Goal: Information Seeking & Learning: Compare options

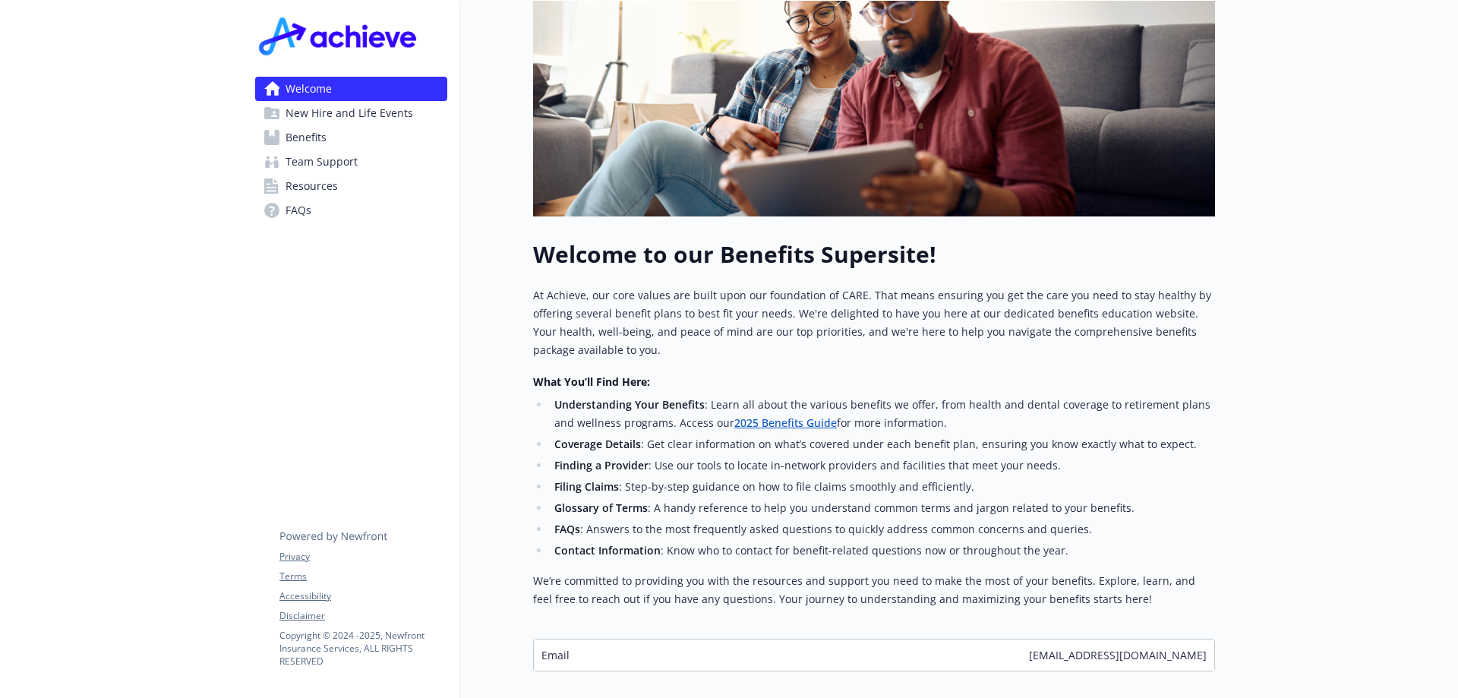
scroll to position [398, 0]
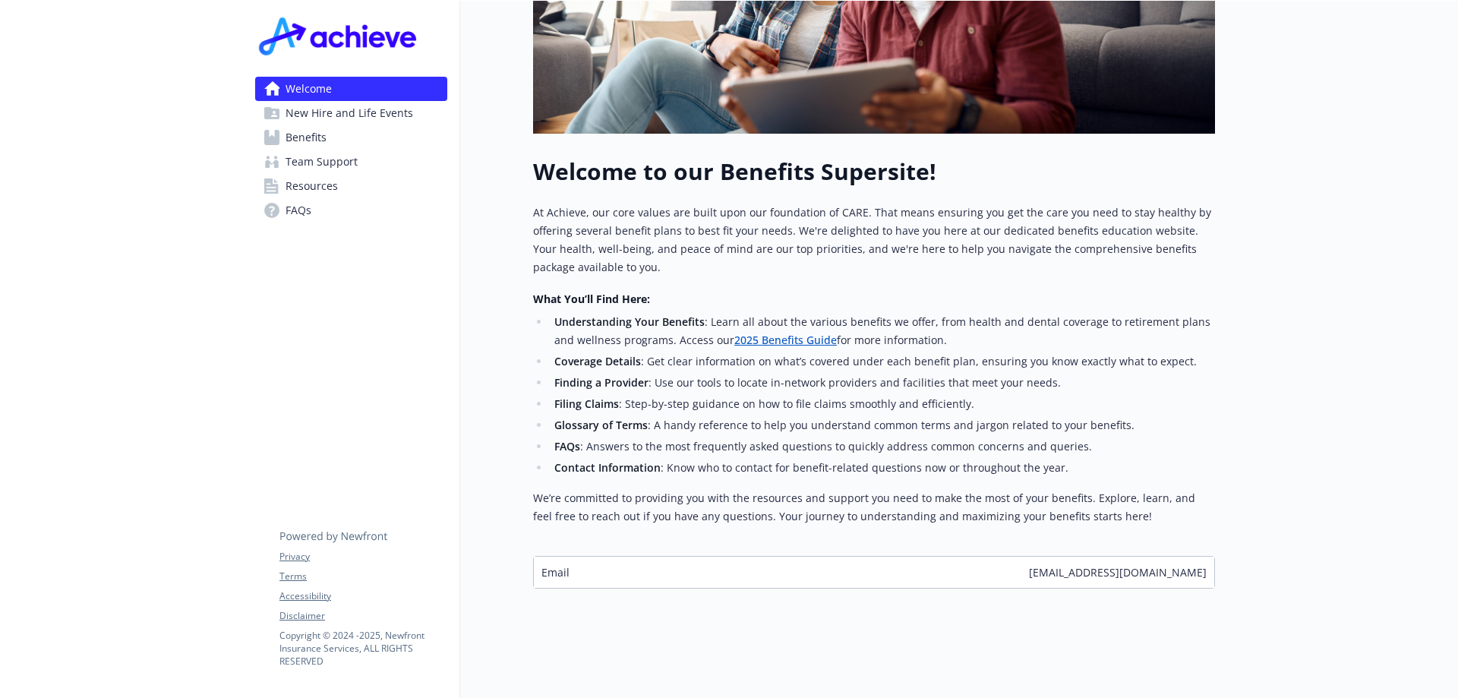
click at [330, 134] on link "Benefits" at bounding box center [351, 137] width 192 height 24
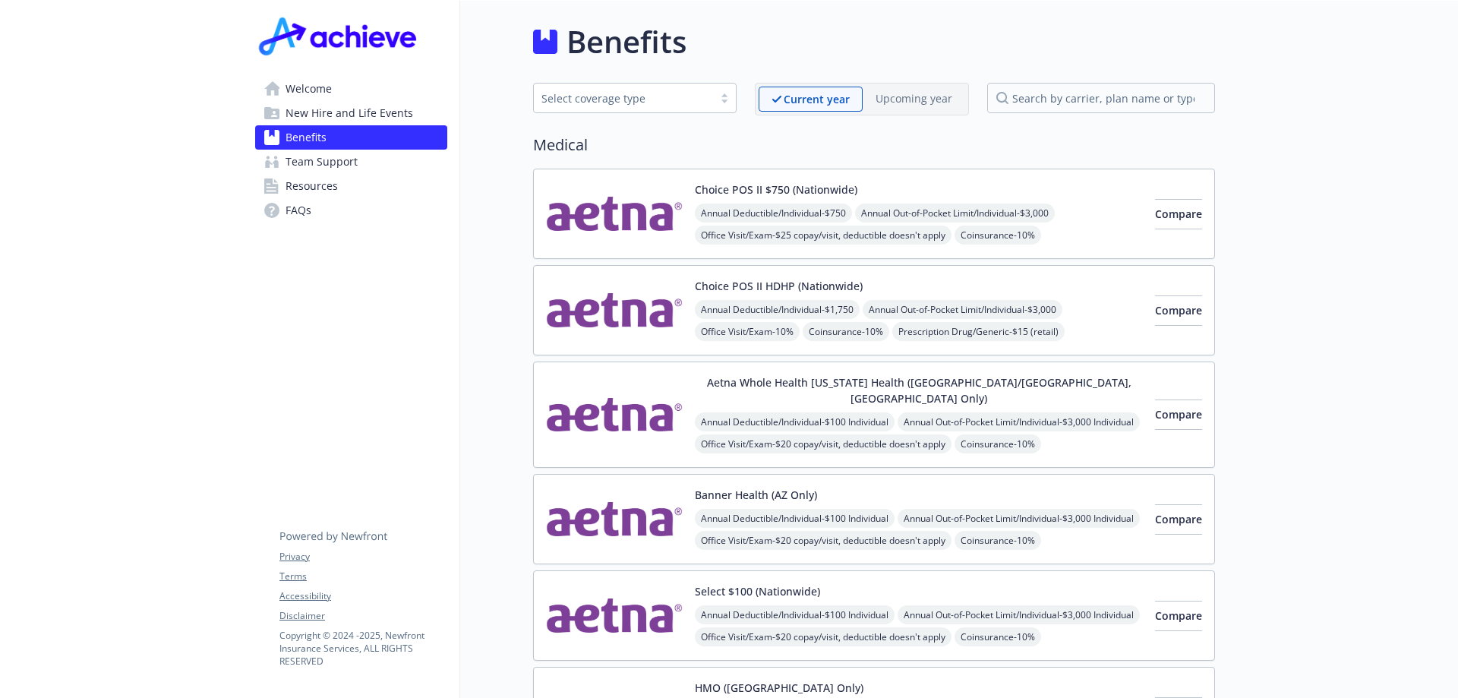
scroll to position [76, 0]
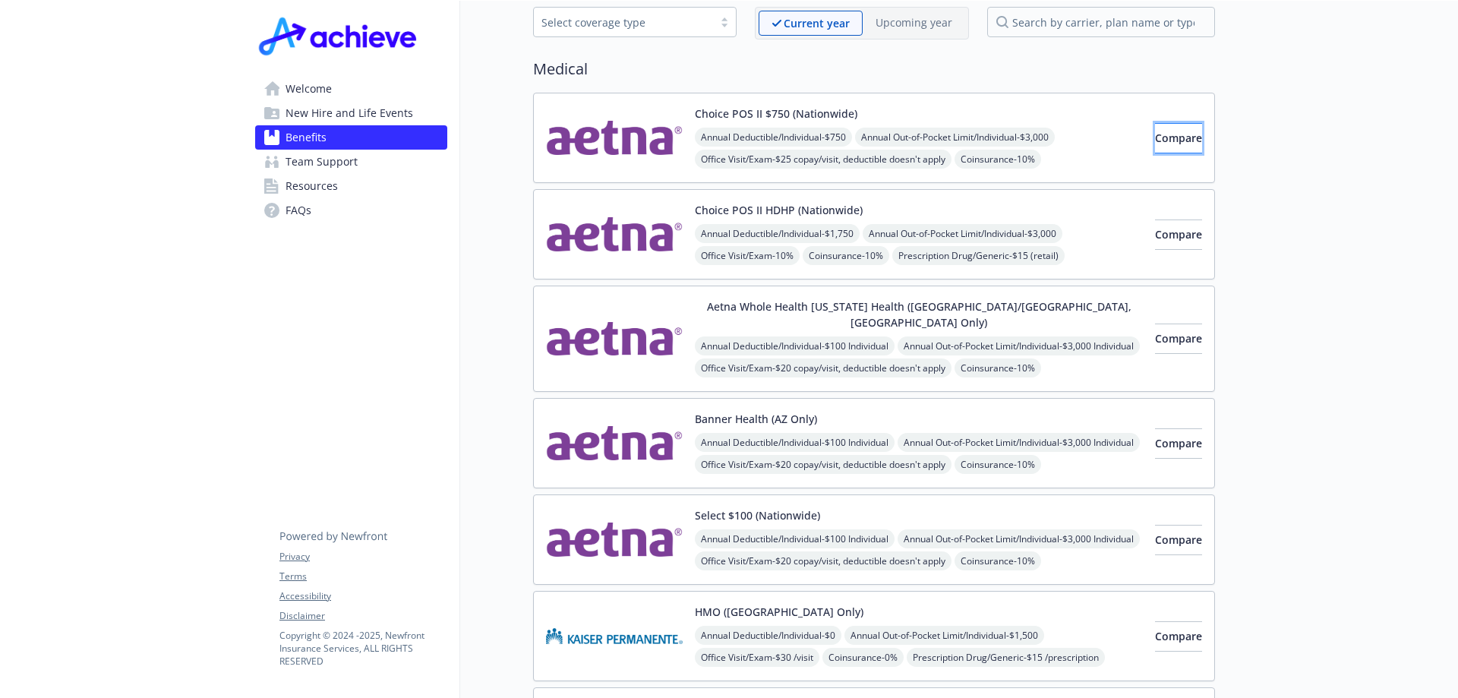
click at [1155, 141] on span "Compare" at bounding box center [1178, 138] width 47 height 14
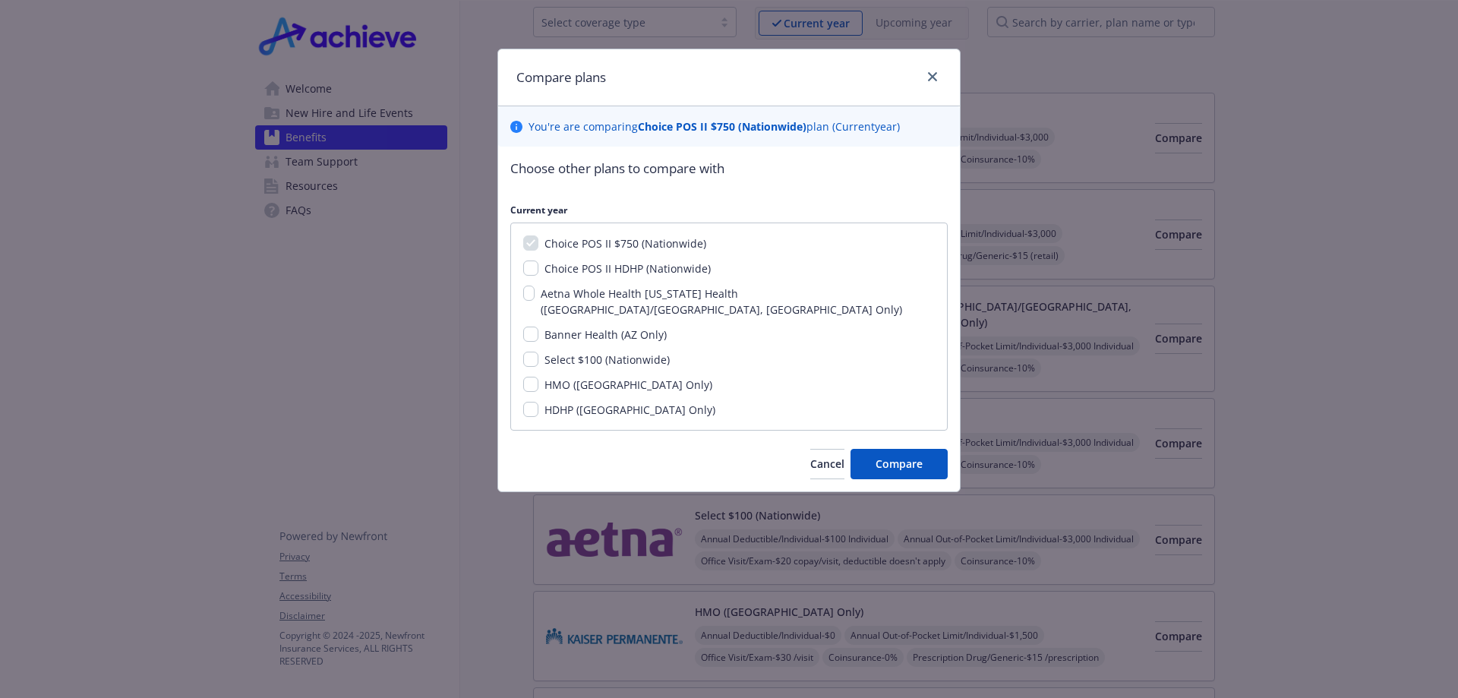
click at [532, 261] on div "Choice POS II $750 (Nationwide) Choice POS II HDHP (Nationwide) Aetna Whole Hea…" at bounding box center [729, 327] width 438 height 208
click at [535, 266] on input "Choice POS II HDHP (Nationwide)" at bounding box center [530, 268] width 15 height 15
checkbox input "true"
click at [531, 327] on input "Banner Health (AZ Only)" at bounding box center [530, 334] width 15 height 15
checkbox input "true"
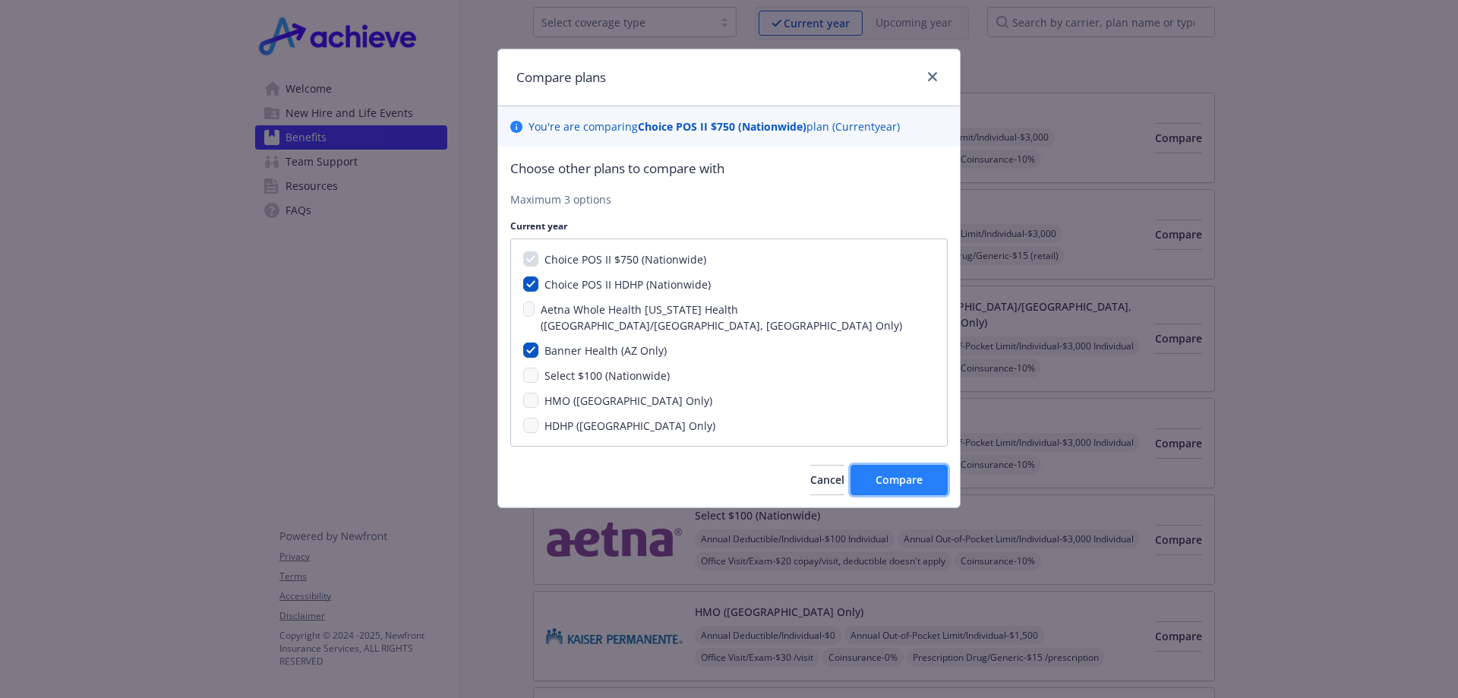
click at [884, 472] on span "Compare" at bounding box center [899, 479] width 47 height 14
